Goal: Transaction & Acquisition: Purchase product/service

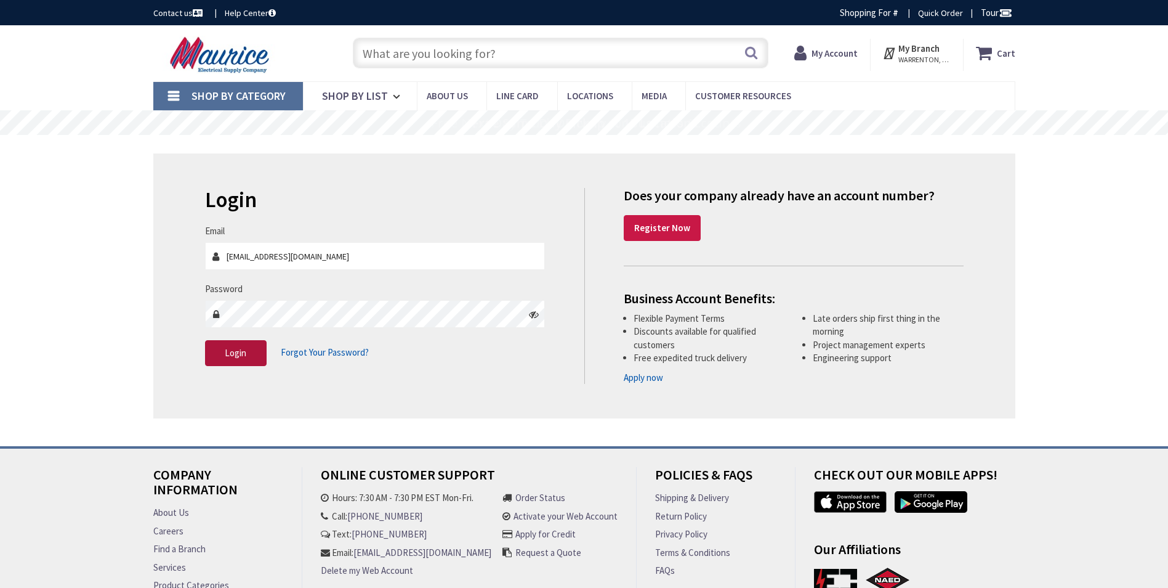
click at [250, 352] on button "Login" at bounding box center [236, 353] width 62 height 26
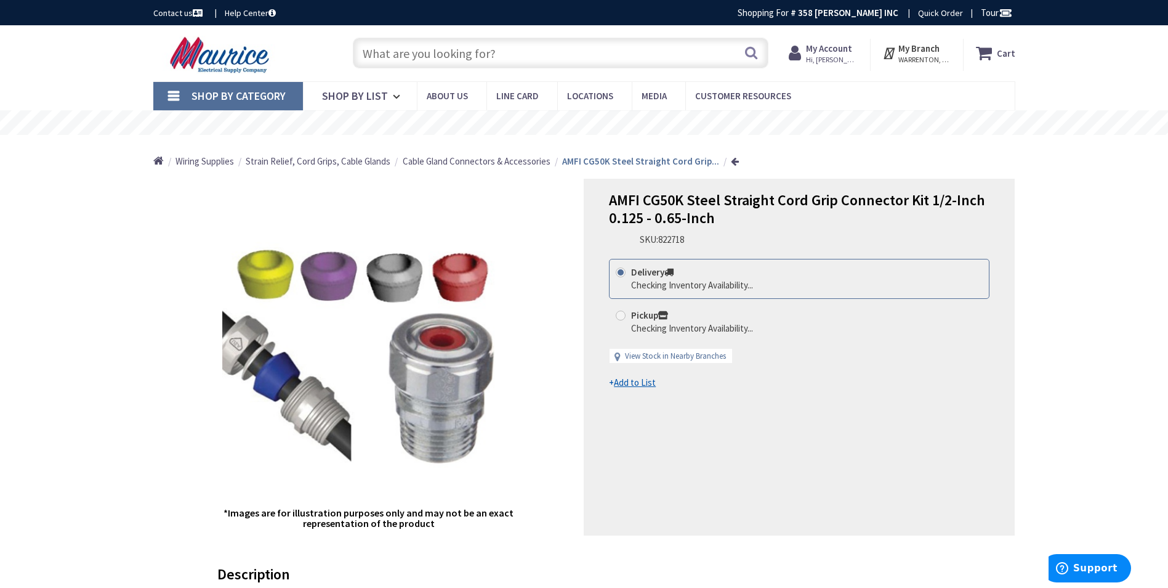
click at [604, 61] on input "text" at bounding box center [561, 53] width 416 height 31
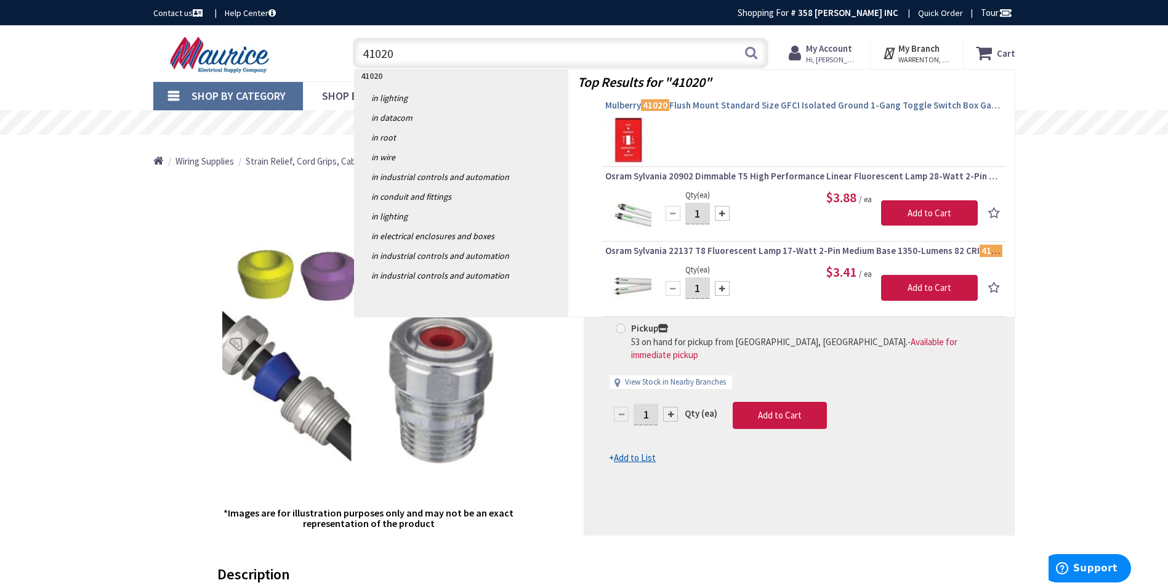
type input "41020"
click at [676, 105] on span "Mulberry 41020 Flush Mount Standard Size GFCI Isolated Ground 1-Gang Toggle Swi…" at bounding box center [803, 105] width 397 height 12
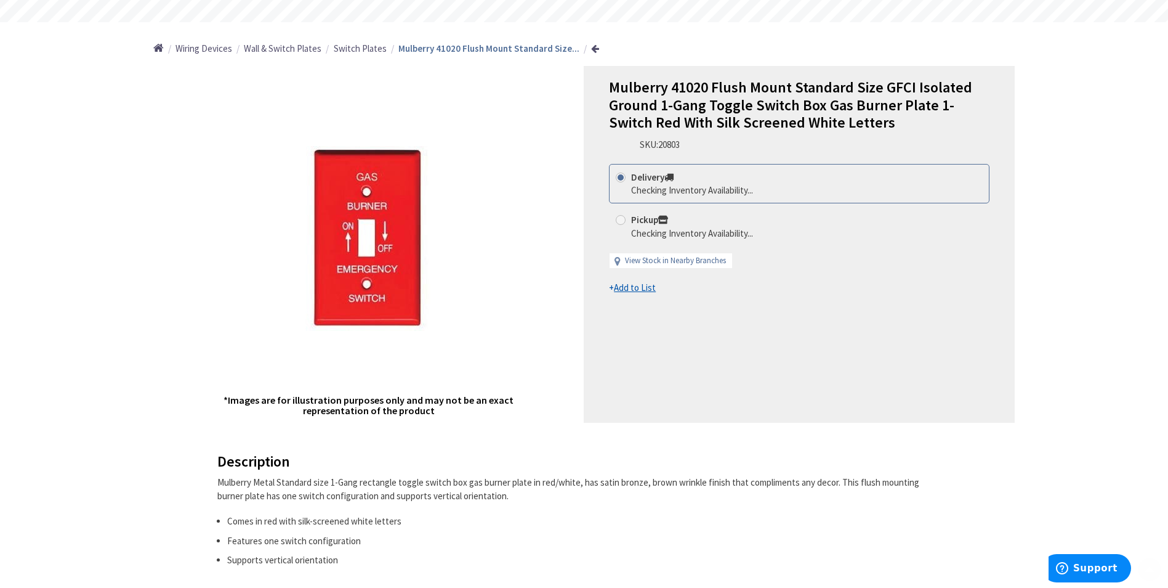
scroll to position [123, 0]
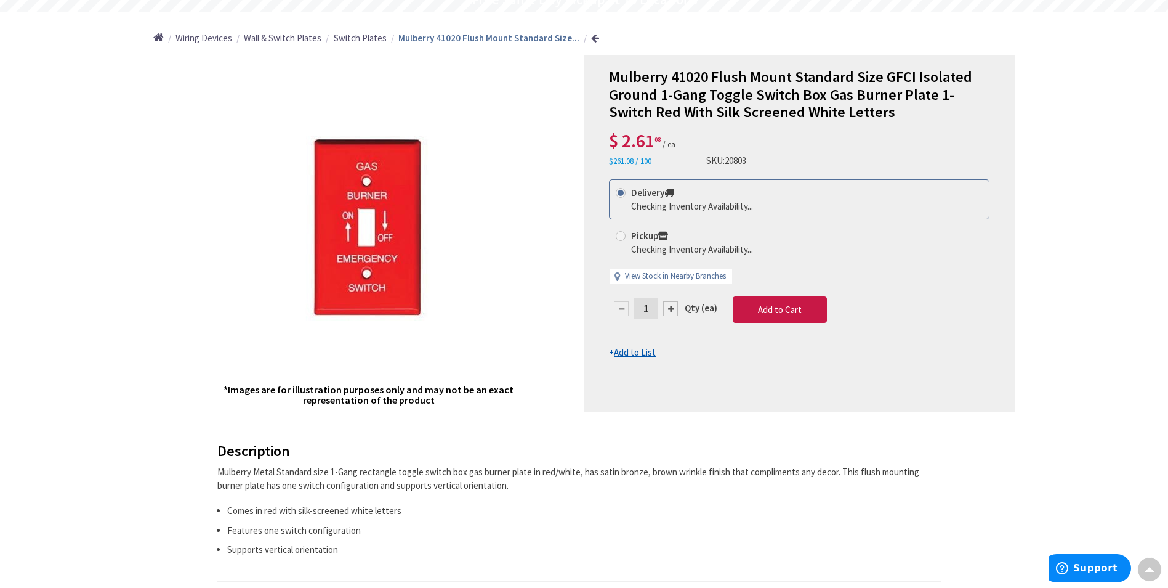
click at [652, 315] on input "1" at bounding box center [646, 308] width 25 height 22
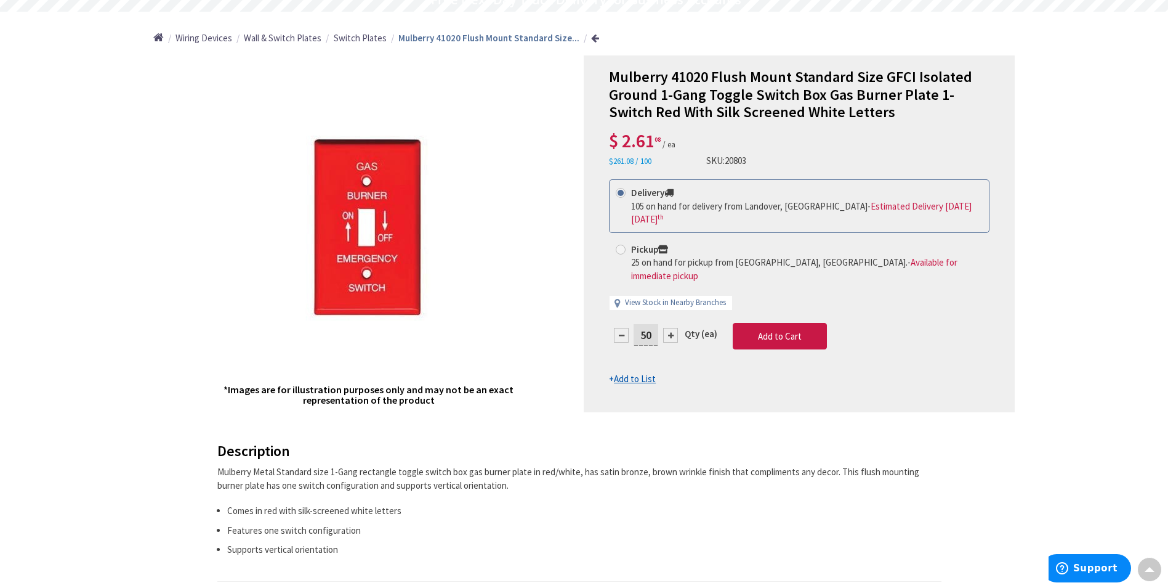
type input "50"
click at [809, 315] on form "This product is Discontinued Delivery 105 on hand for delivery from Landover, M…" at bounding box center [799, 282] width 381 height 206
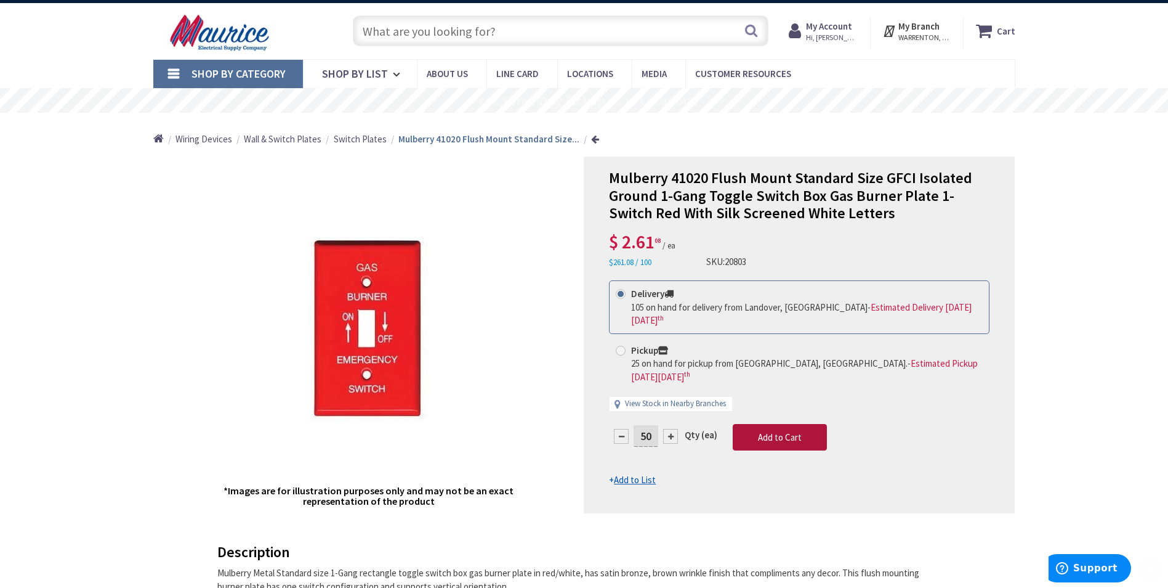
scroll to position [0, 0]
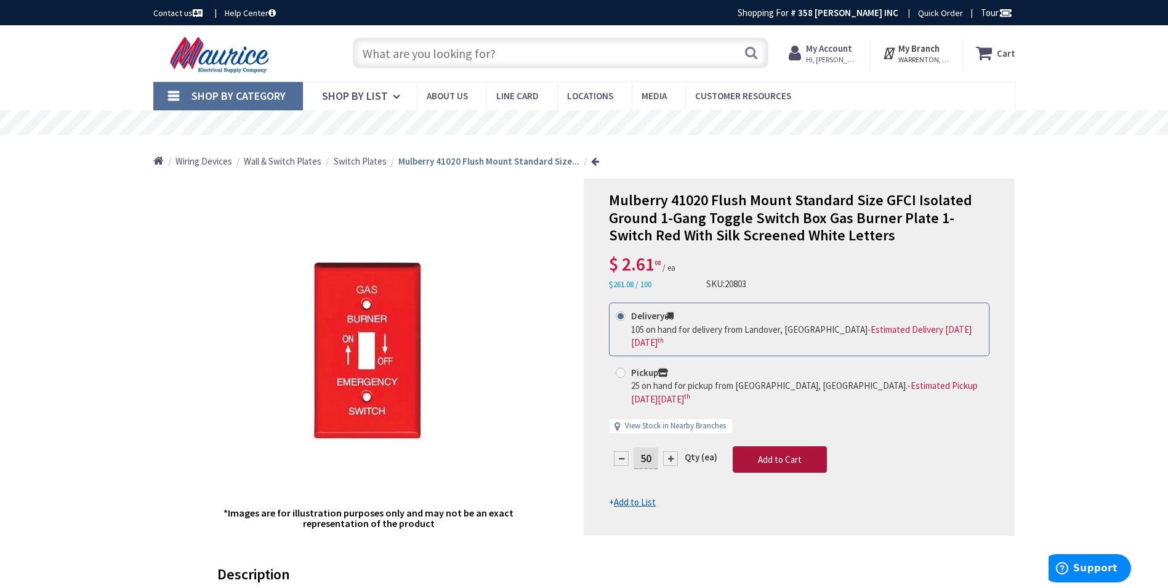
click at [812, 446] on button "Add to Cart" at bounding box center [780, 459] width 94 height 27
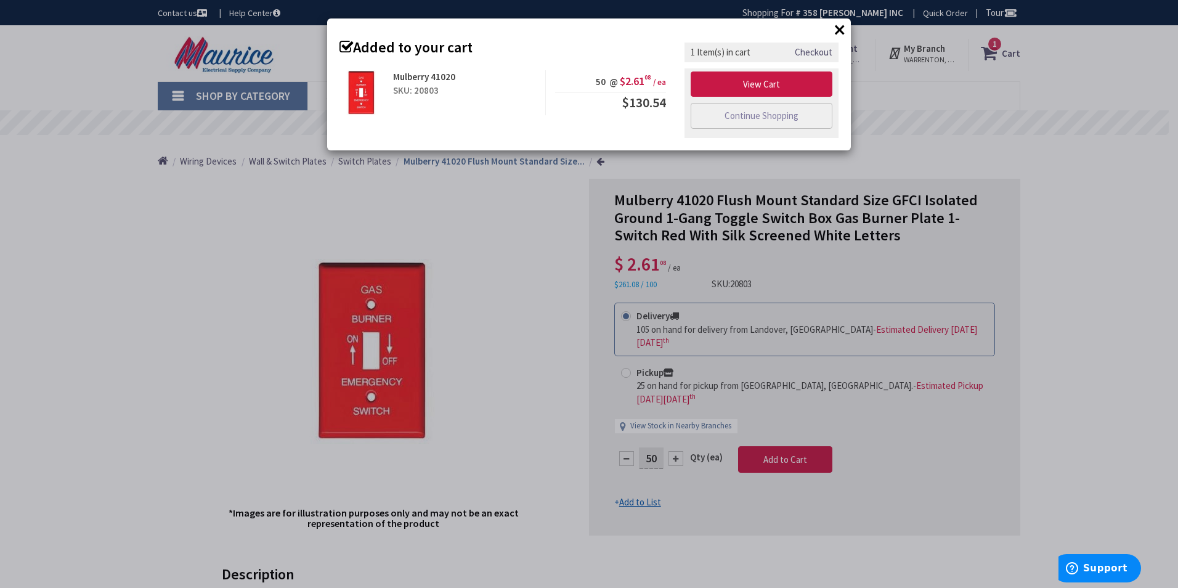
click at [838, 31] on button "×" at bounding box center [839, 29] width 18 height 18
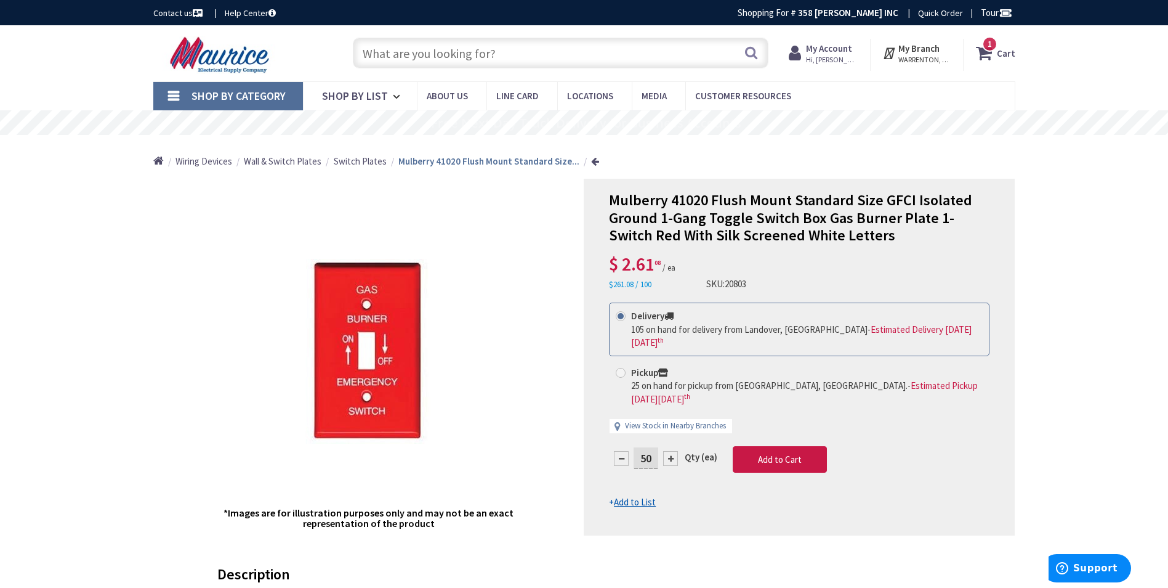
click at [989, 52] on icon at bounding box center [986, 53] width 21 height 22
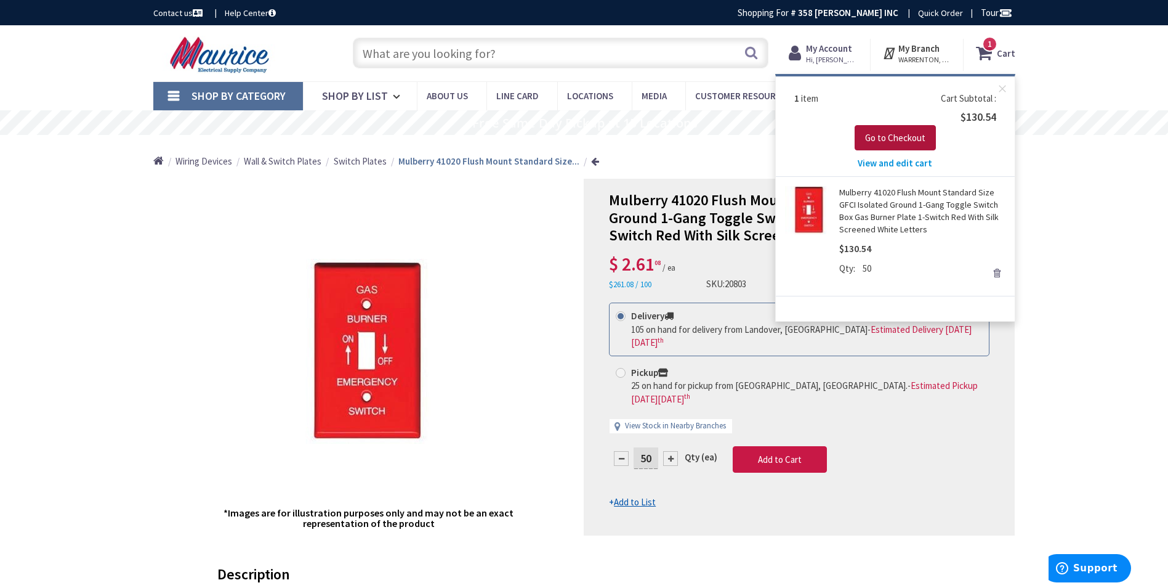
click at [905, 135] on span "Go to Checkout" at bounding box center [895, 138] width 60 height 12
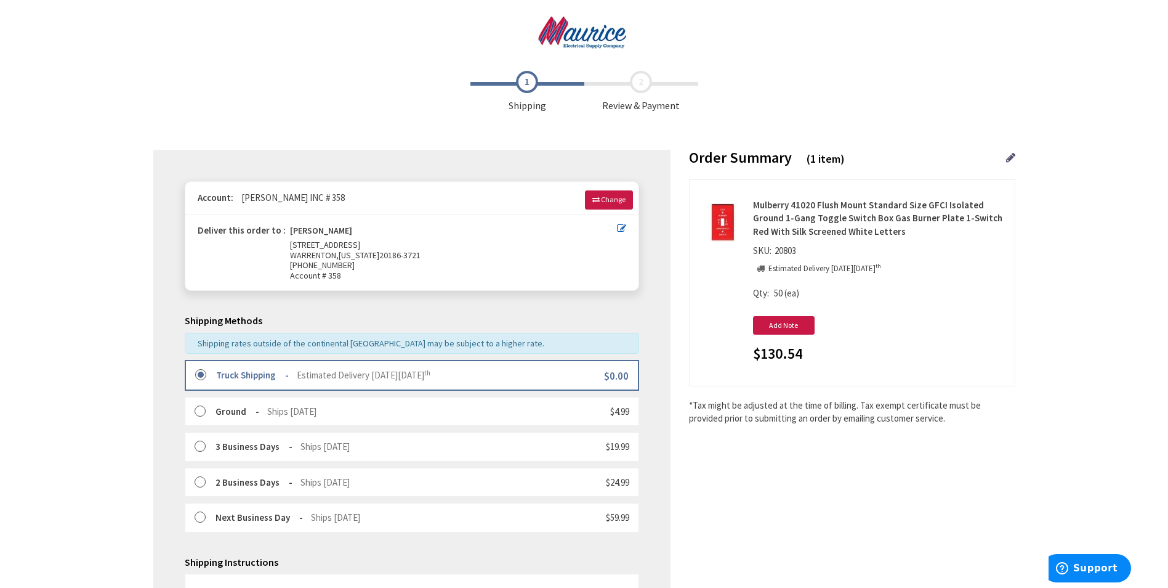
click at [1012, 156] on icon at bounding box center [1010, 157] width 9 height 11
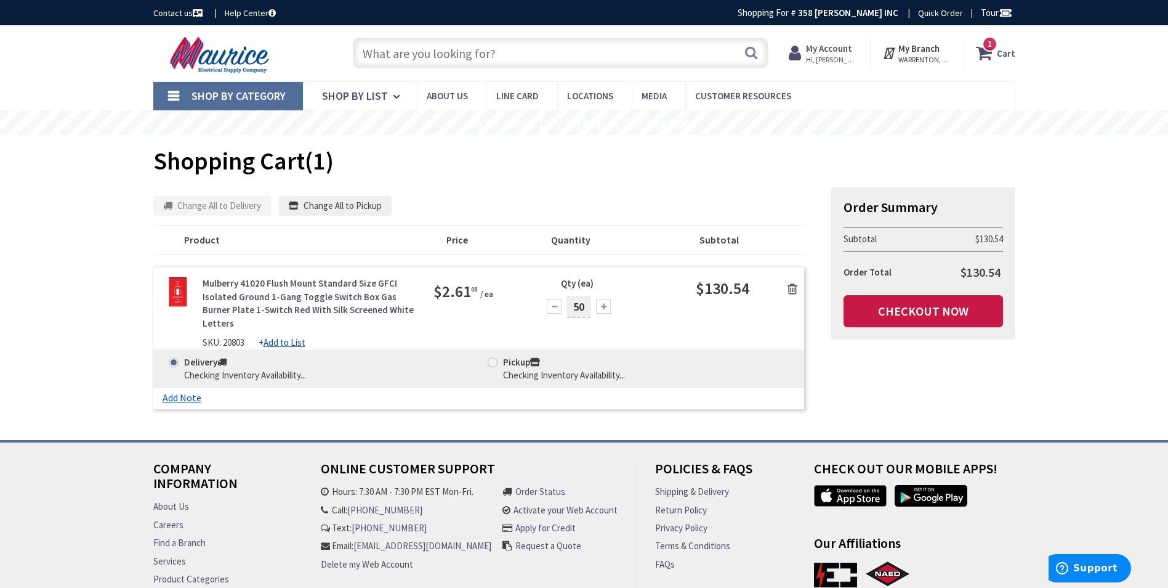
click at [490, 357] on span at bounding box center [493, 362] width 10 height 10
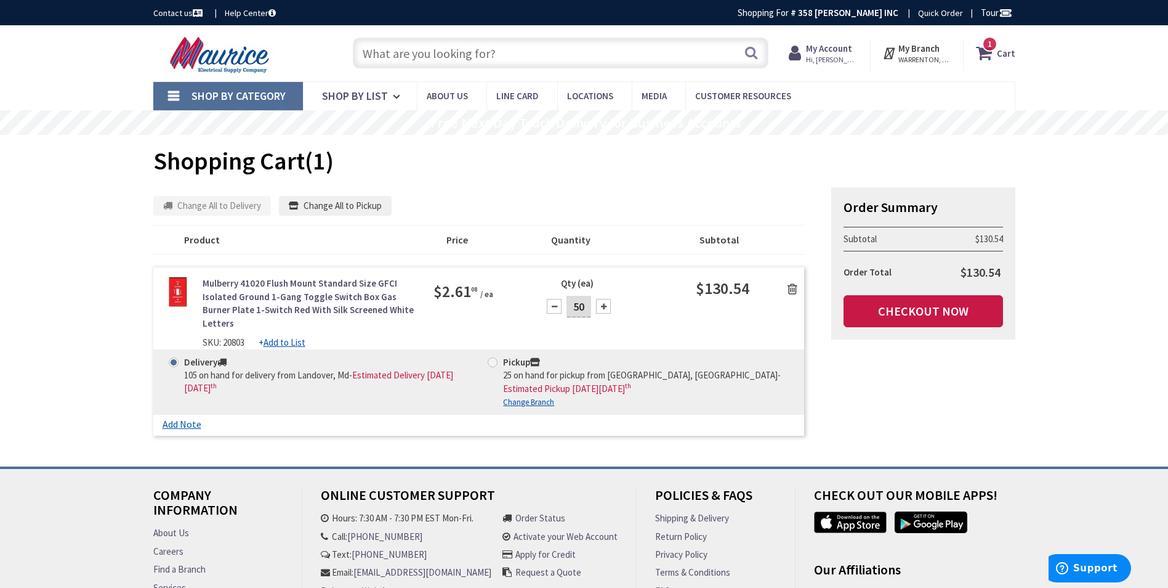
click at [583, 303] on input "50" at bounding box center [579, 307] width 25 height 22
type input "5"
type input "25"
click at [490, 349] on div "Delivery 105 on hand for delivery from Landover, Md - Estimated Delivery on Tue…" at bounding box center [479, 381] width 652 height 65
click at [493, 357] on span at bounding box center [493, 362] width 10 height 10
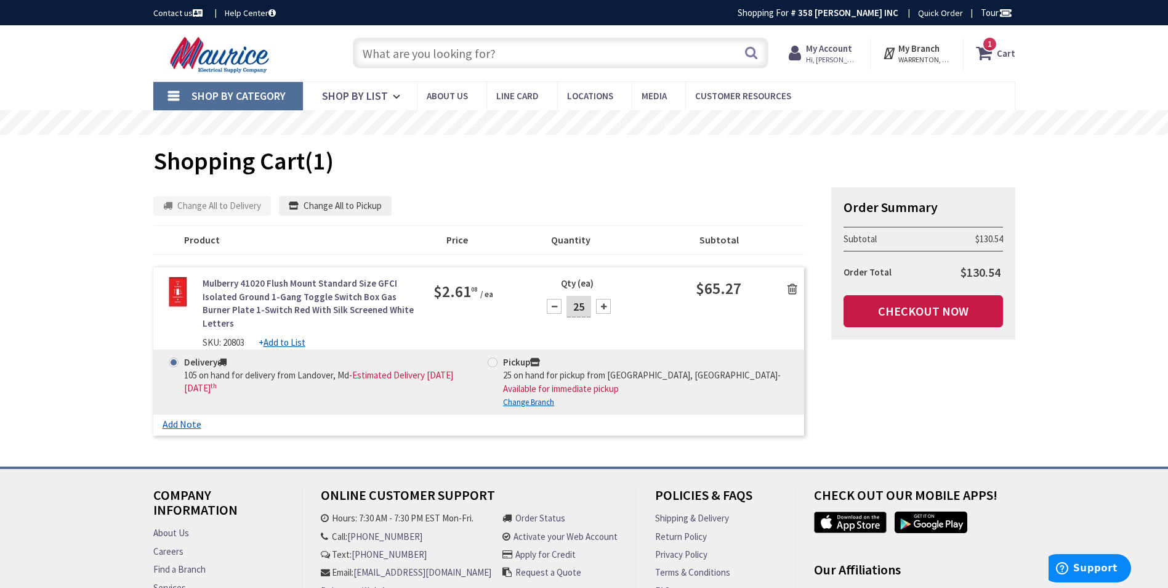
click at [493, 358] on input "Pickup 25 on hand for pickup from Warrenton, Va - Available for immediate pickup" at bounding box center [495, 362] width 8 height 8
radio input "true"
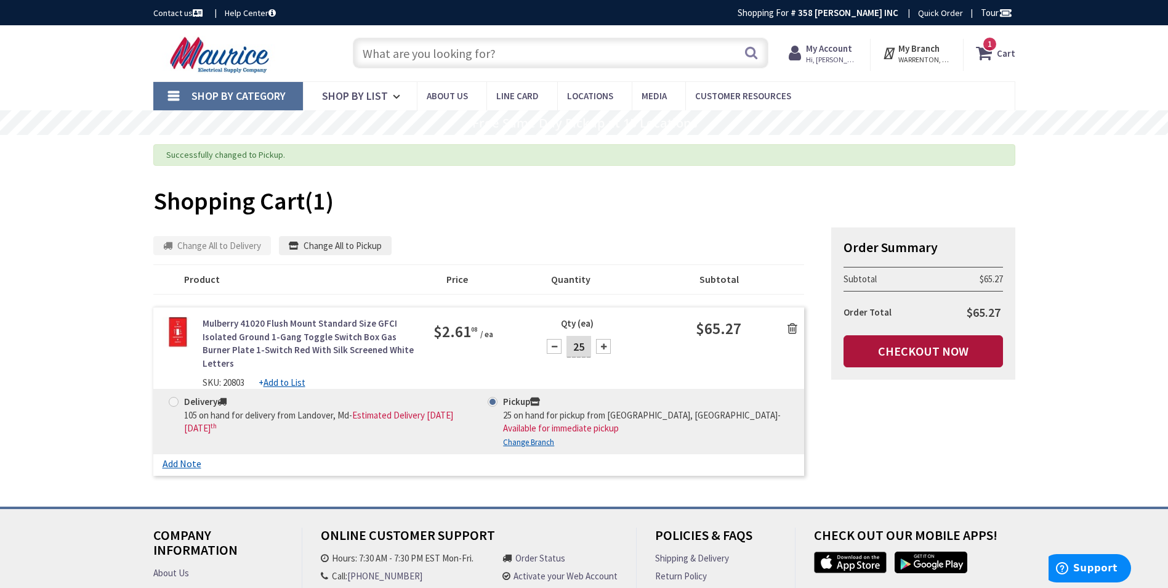
click at [896, 347] on link "Checkout Now" at bounding box center [924, 351] width 160 height 32
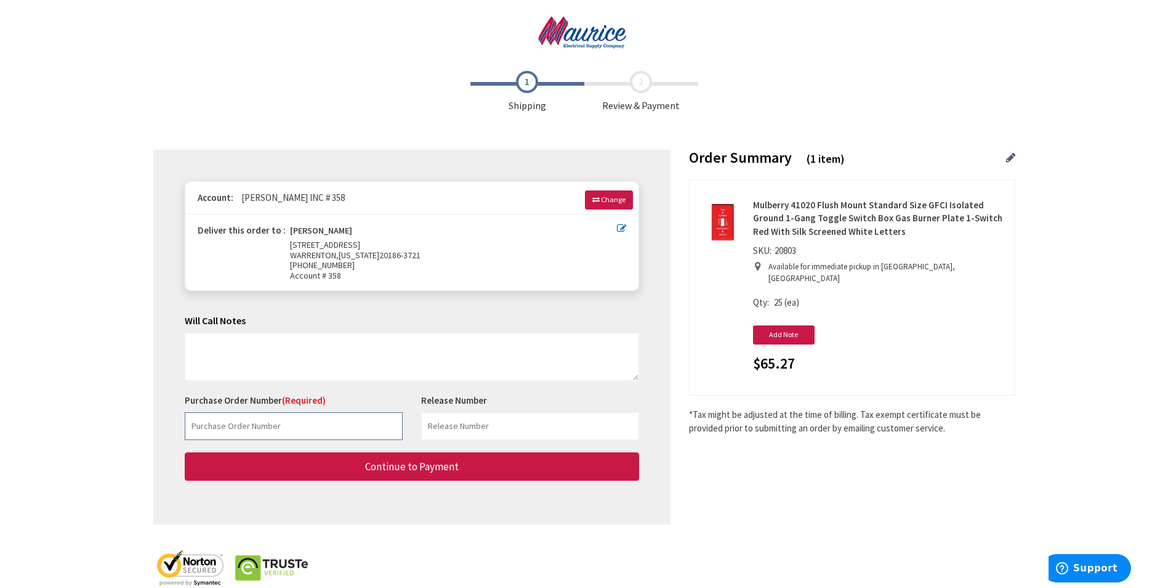
click at [329, 422] on input "text" at bounding box center [294, 426] width 218 height 28
click at [264, 424] on input "text" at bounding box center [294, 426] width 218 height 28
paste input "383005214"
type input "383005214"
click at [501, 430] on input "text" at bounding box center [530, 426] width 218 height 28
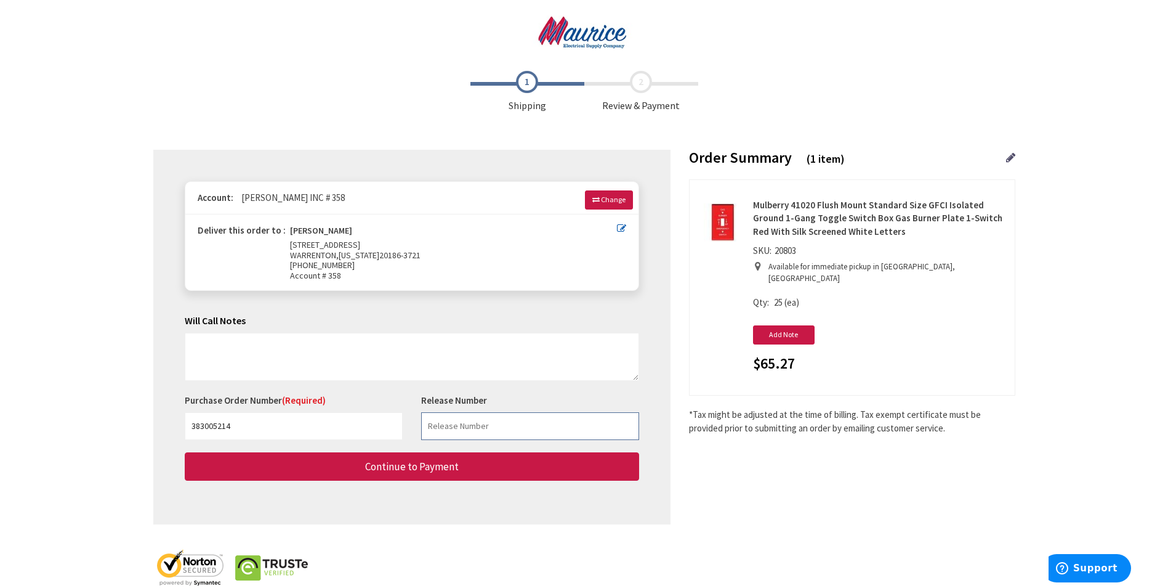
type input "WAREHOUSE STOCK"
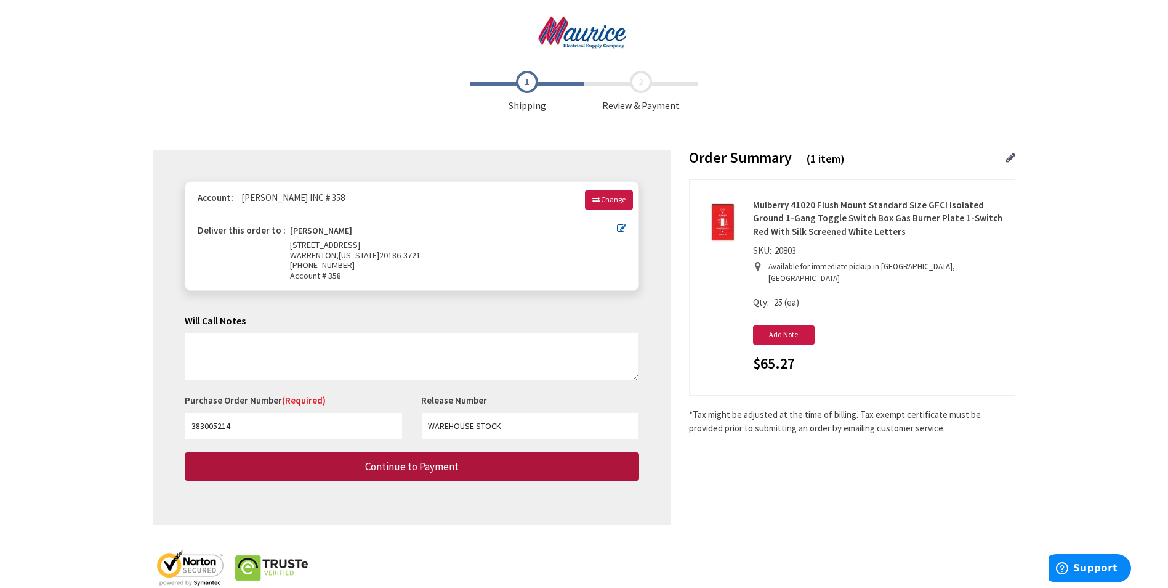
click at [510, 456] on button "Continue to Payment" at bounding box center [412, 466] width 455 height 29
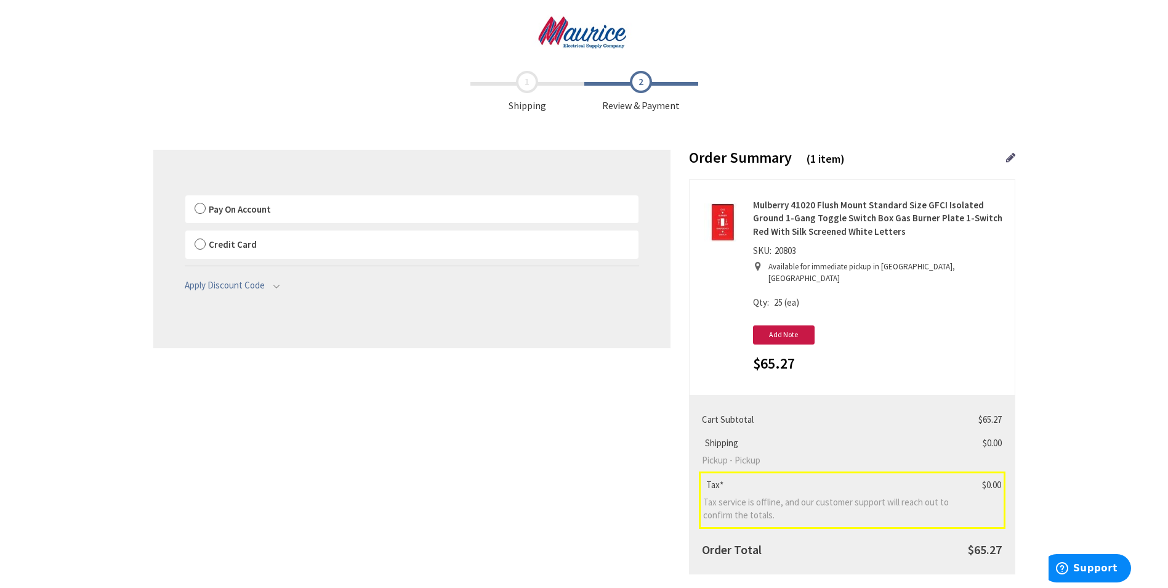
click at [193, 208] on label "Pay On Account" at bounding box center [411, 209] width 453 height 28
click at [198, 208] on label "Pay On Account" at bounding box center [411, 209] width 453 height 28
click at [185, 198] on input "Pay On Account" at bounding box center [185, 198] width 0 height 0
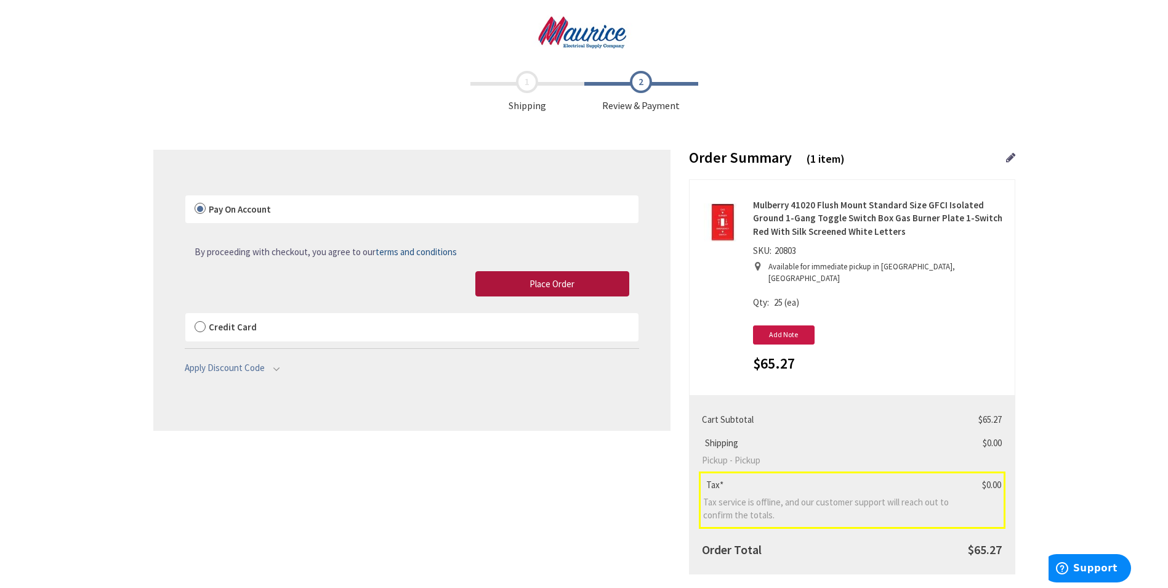
click at [494, 279] on button "Place Order" at bounding box center [552, 284] width 154 height 26
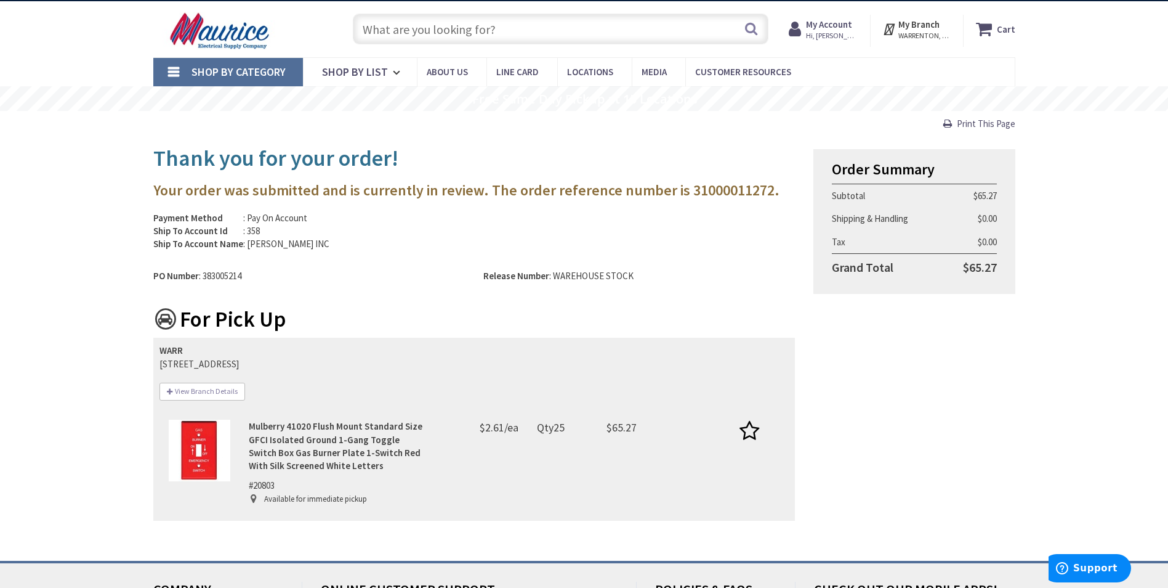
scroll to position [62, 0]
